Goal: Task Accomplishment & Management: Complete application form

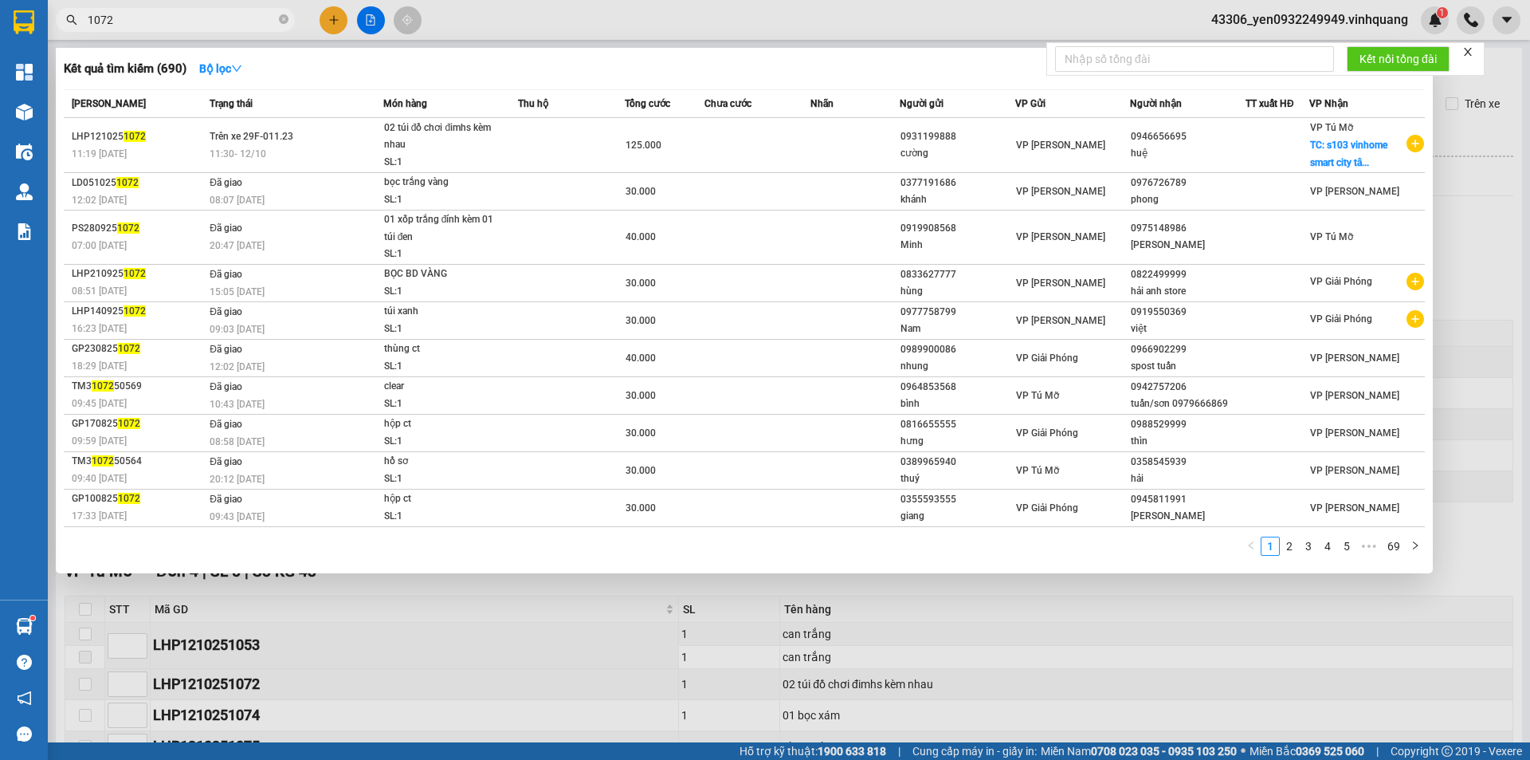
scroll to position [159, 0]
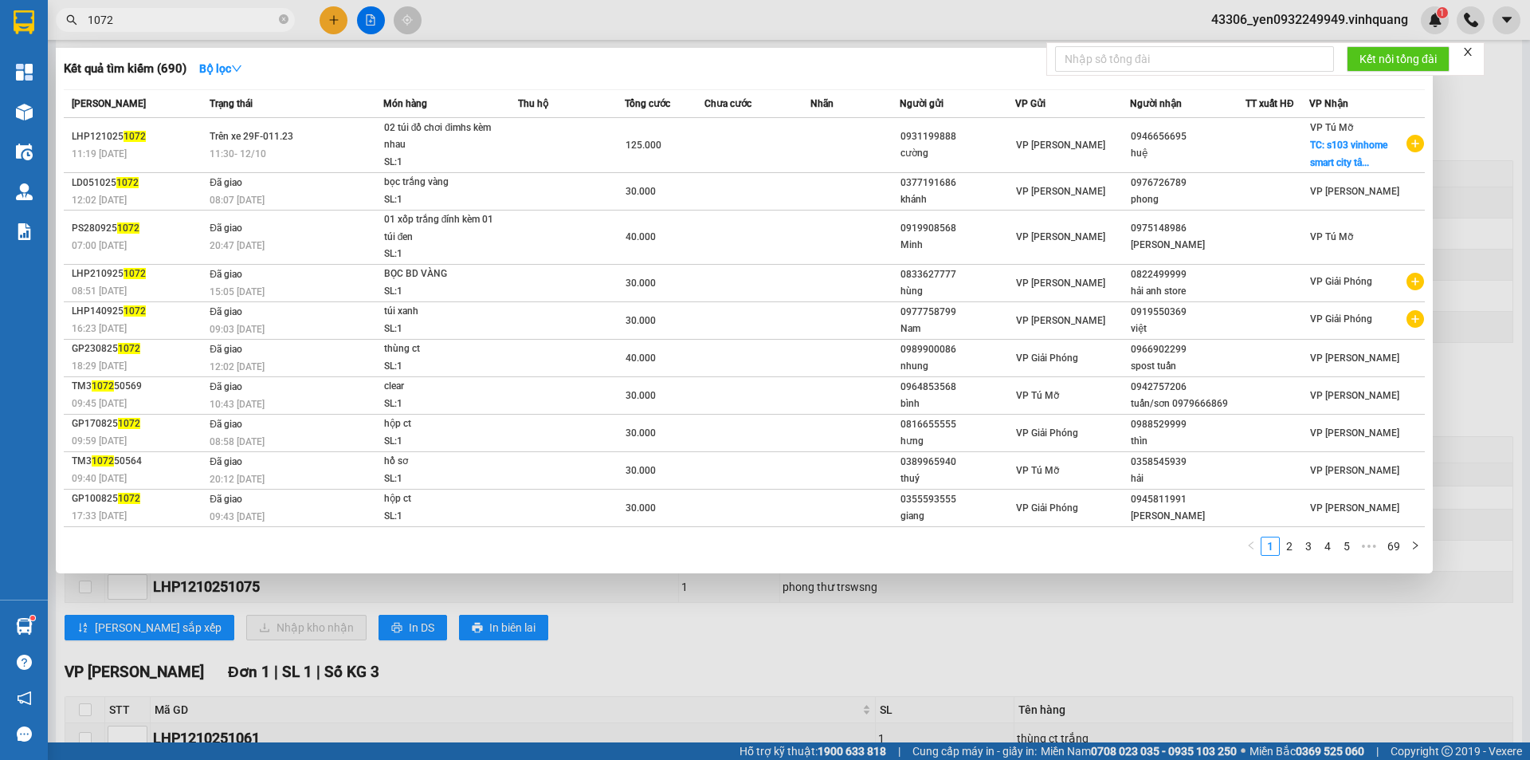
click at [79, 24] on span "1072" at bounding box center [175, 20] width 239 height 24
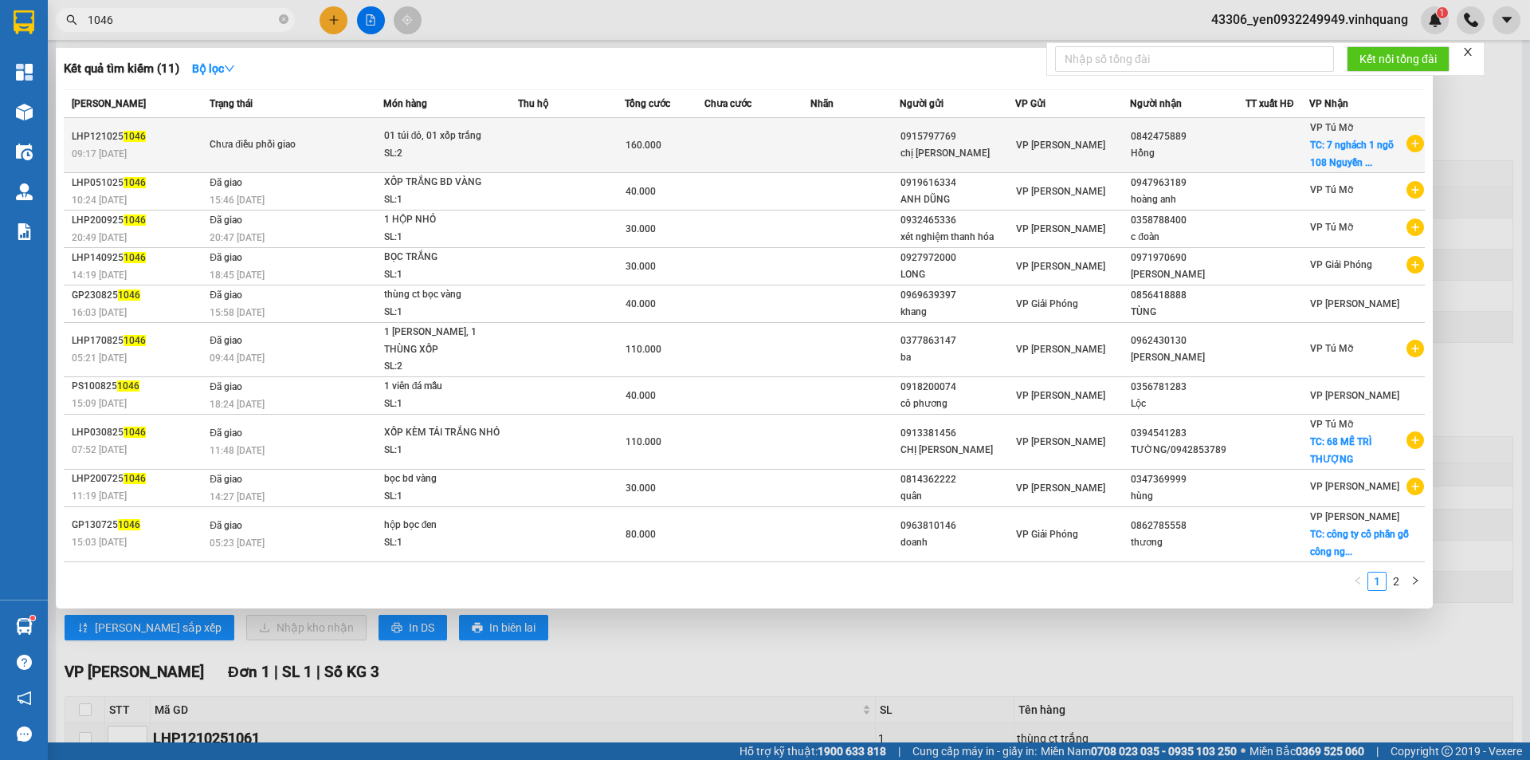
type input "1046"
click at [418, 155] on div "SL: 2" at bounding box center [444, 154] width 120 height 18
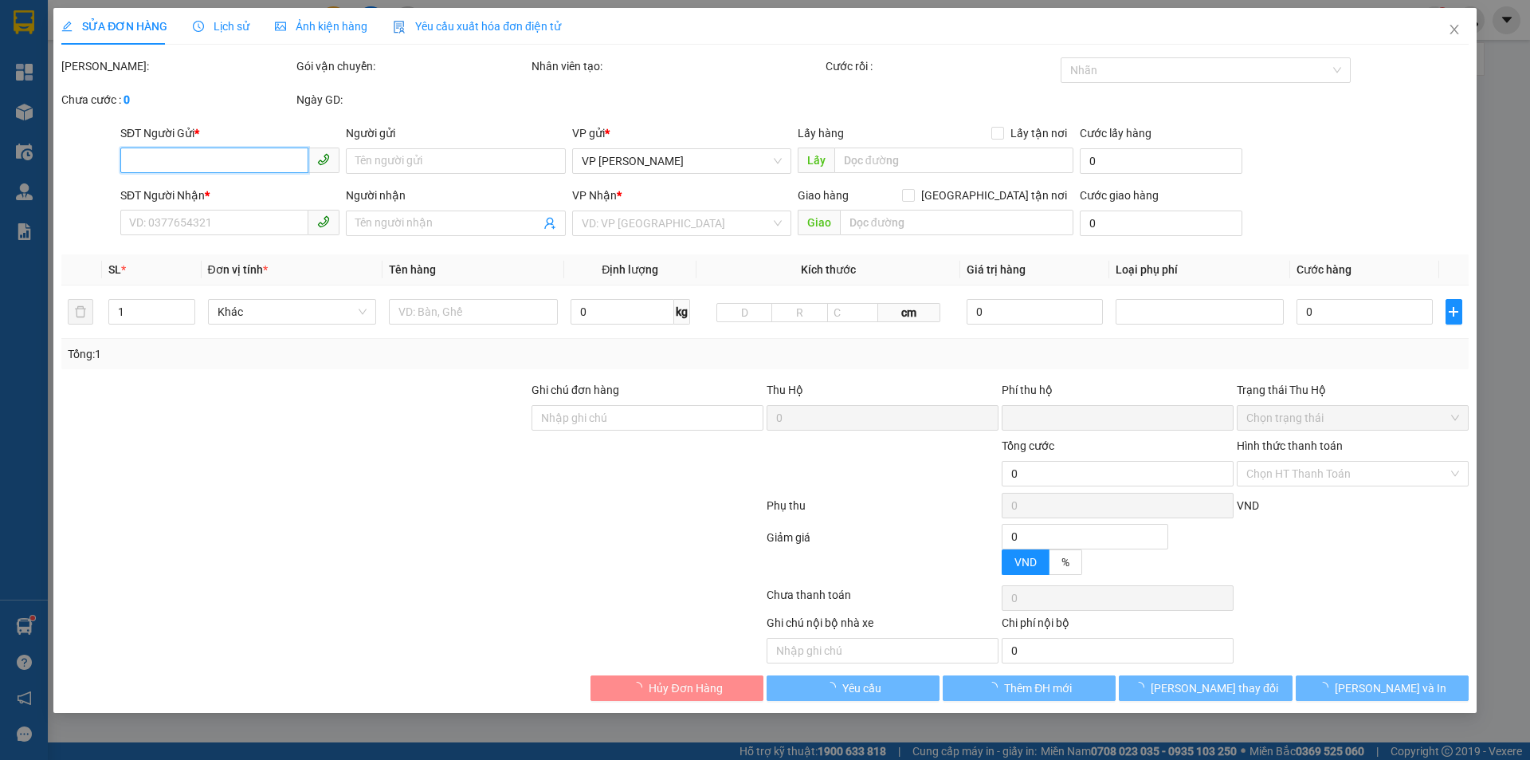
type input "0915797769"
type input "chị [PERSON_NAME]"
type input "0842475889"
type input "Hồng"
checkbox input "true"
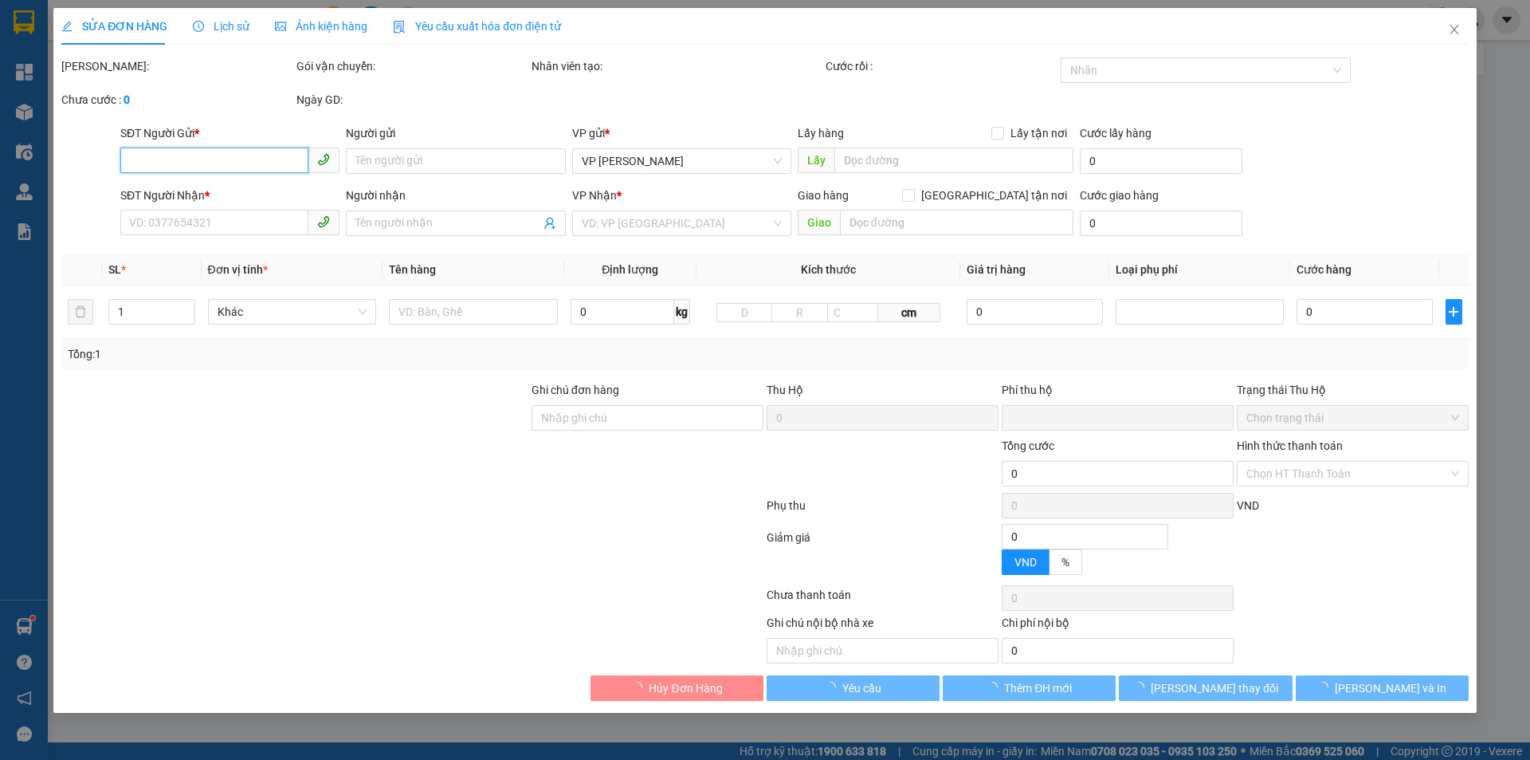
type input "7 nghách 1 ngõ 108 [PERSON_NAME] . hn"
type input "0"
type input "160.000"
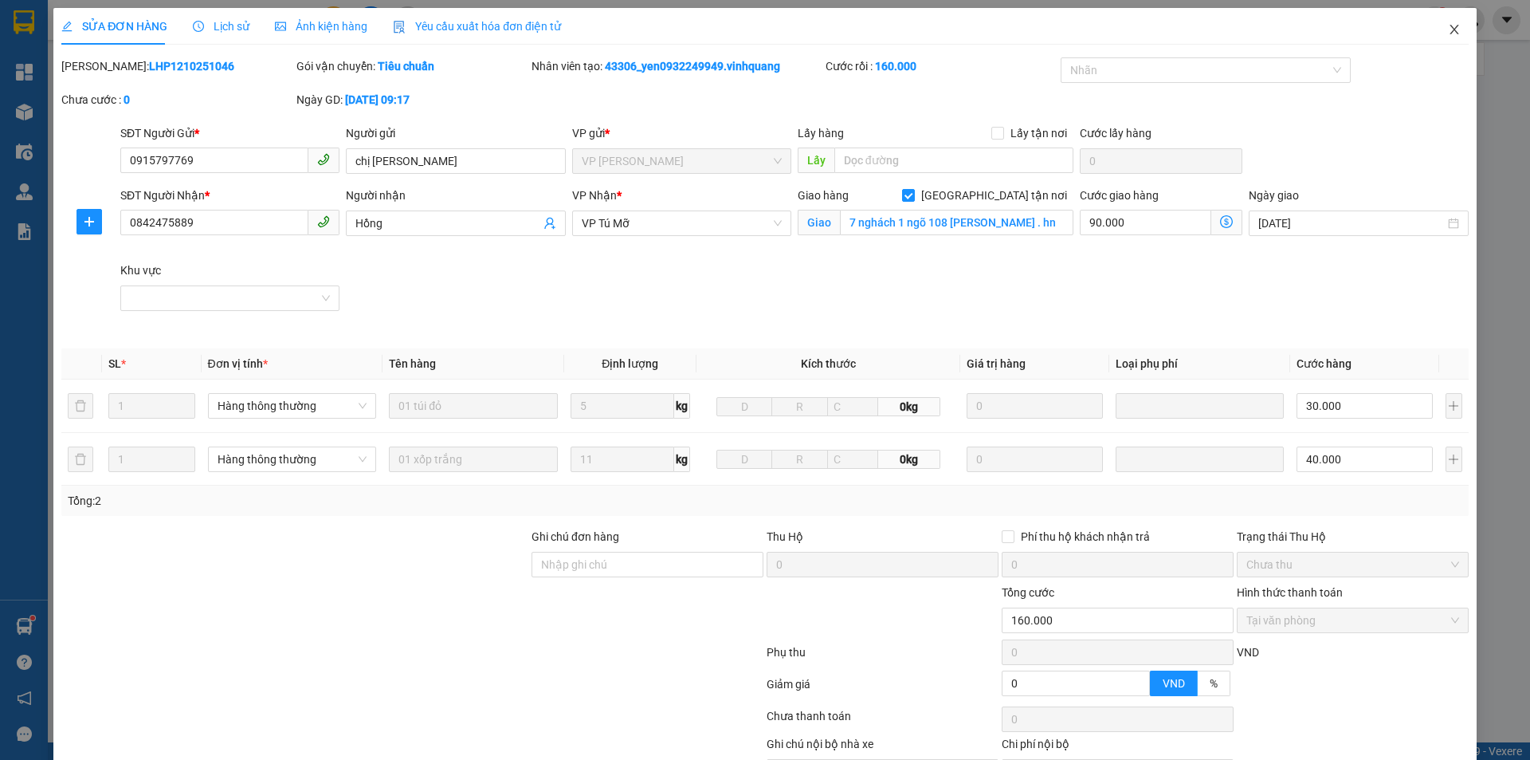
click at [1448, 29] on icon "close" at bounding box center [1454, 29] width 13 height 13
